Goal: Task Accomplishment & Management: Manage account settings

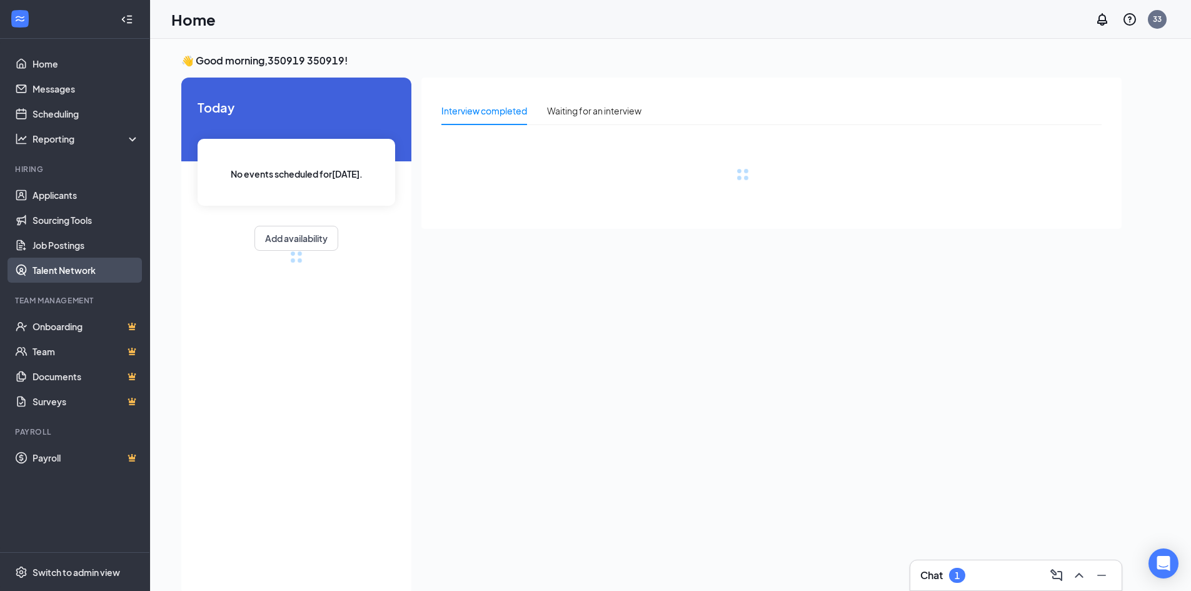
click at [51, 266] on link "Talent Network" at bounding box center [86, 270] width 107 height 25
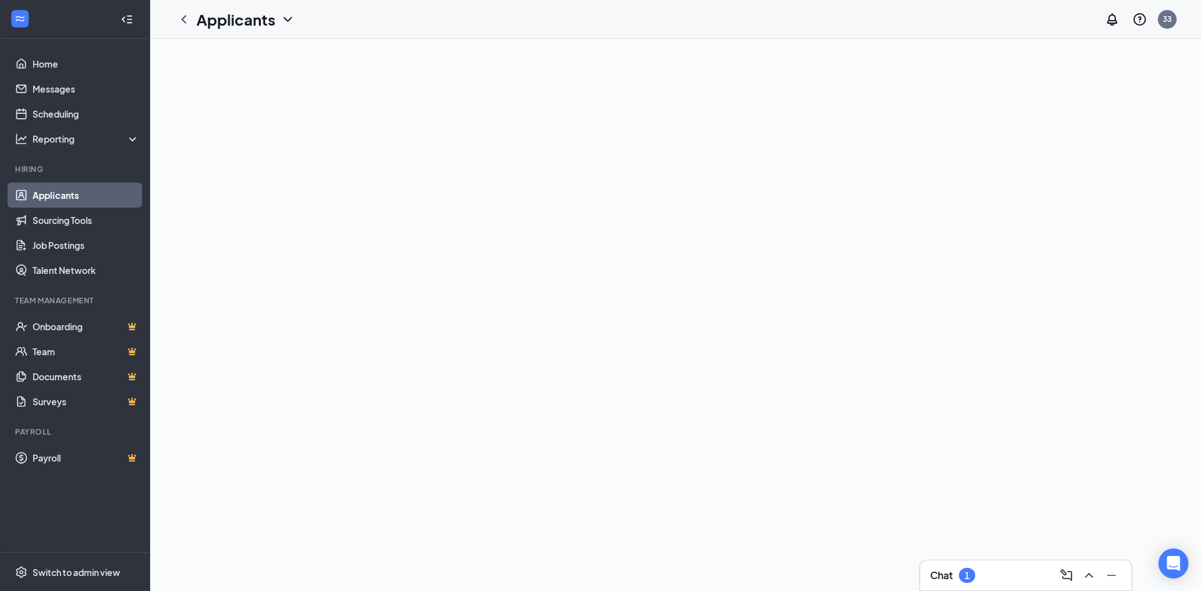
click at [963, 580] on div "1" at bounding box center [967, 575] width 16 height 15
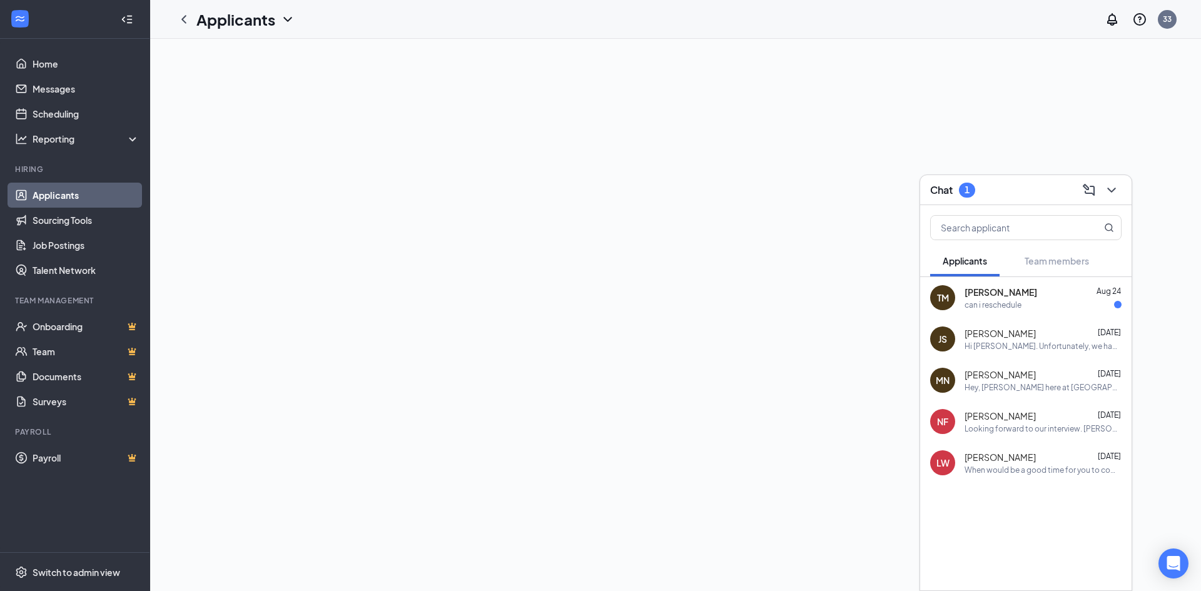
click at [1095, 342] on div "Hi [PERSON_NAME]. Unfortunately, we had to reschedule your meeting with [PERSON…" at bounding box center [1042, 346] width 157 height 11
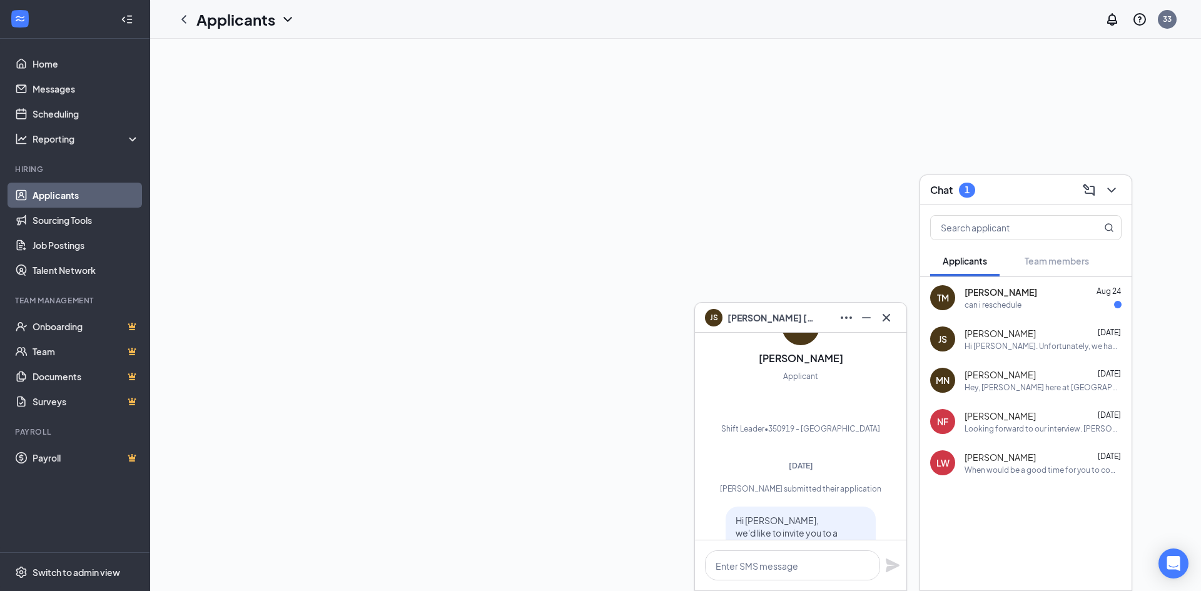
scroll to position [-764, 0]
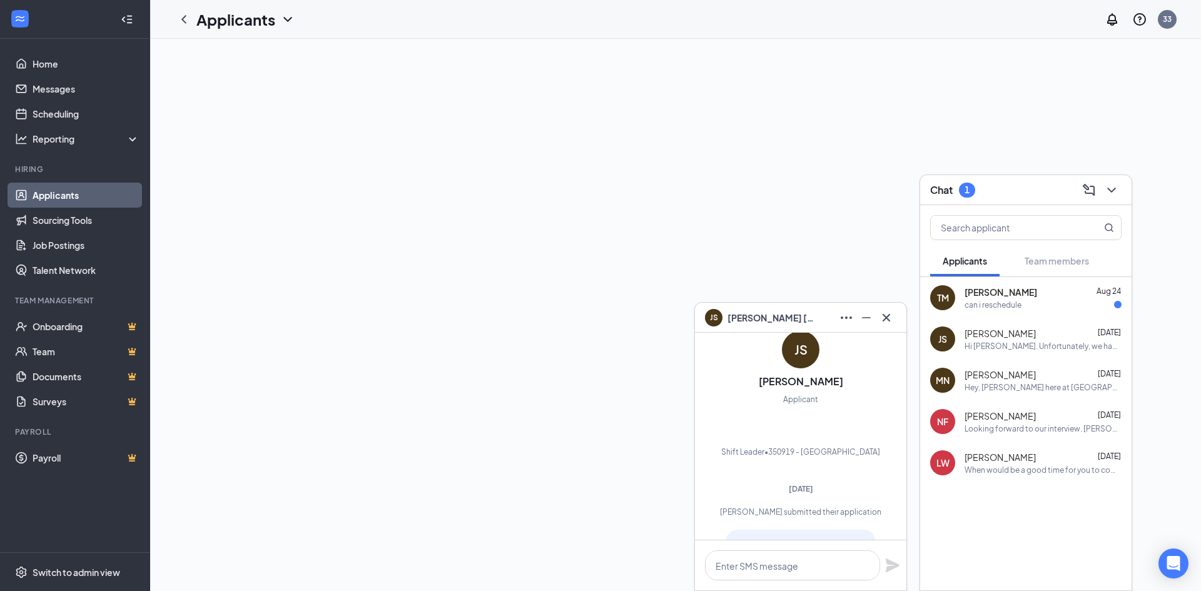
click at [826, 220] on div at bounding box center [675, 315] width 1051 height 552
click at [881, 319] on icon "Cross" at bounding box center [886, 317] width 15 height 15
click at [996, 387] on div "Hey, [PERSON_NAME] here at [GEOGRAPHIC_DATA] on University. I tried calling you…" at bounding box center [1042, 387] width 157 height 11
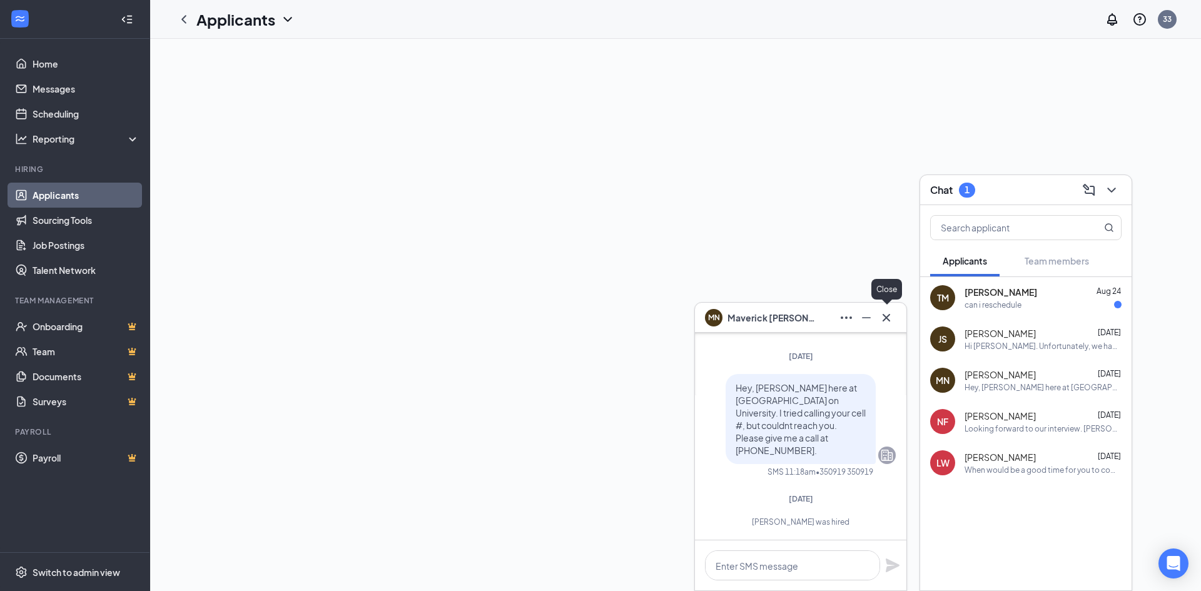
click at [885, 320] on icon "Cross" at bounding box center [886, 317] width 15 height 15
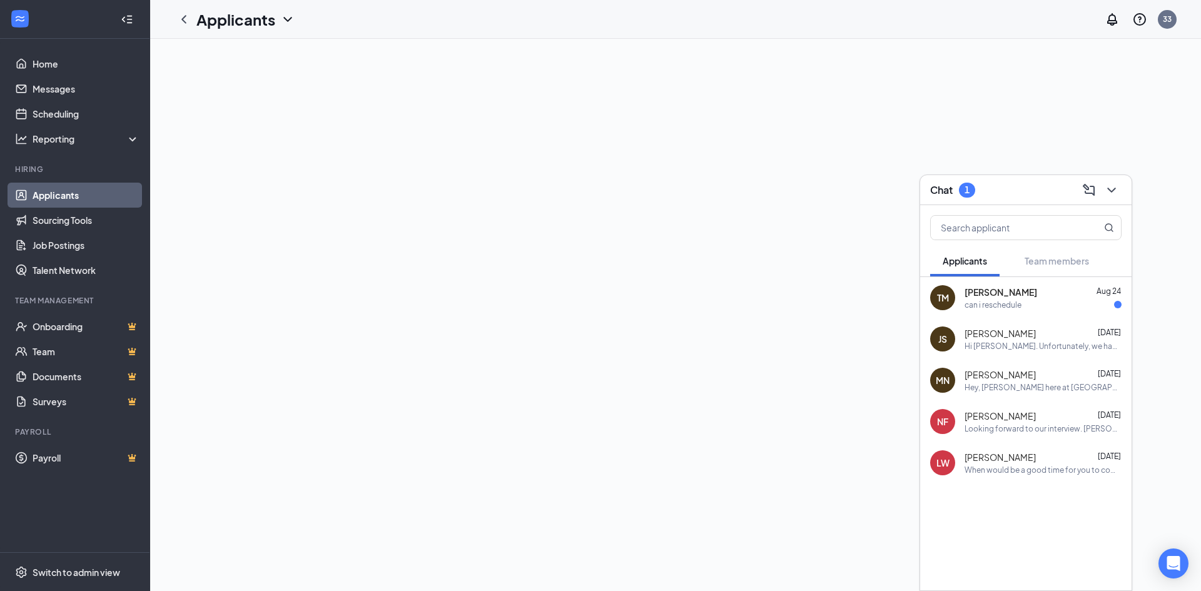
click at [782, 180] on div at bounding box center [675, 315] width 1051 height 552
